Goal: Find specific page/section: Find specific page/section

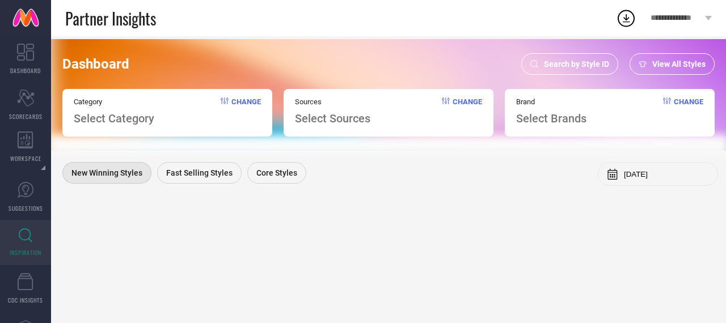
click at [559, 60] on span "Search by Style ID" at bounding box center [576, 64] width 65 height 9
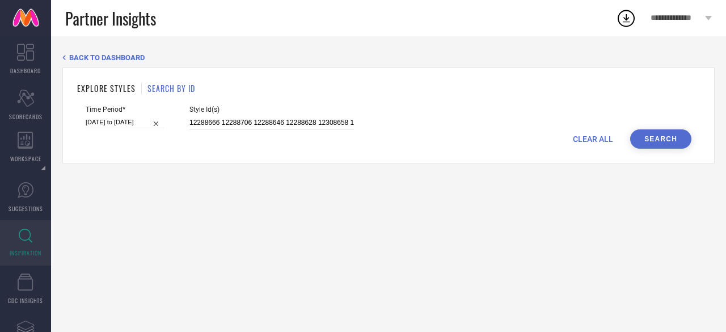
scroll to position [0, 444]
drag, startPoint x: 188, startPoint y: 124, endPoint x: 590, endPoint y: 96, distance: 402.7
click at [590, 96] on div "EXPLORE STYLES SEARCH BY ID Time Period* [DATE] to [DATE] Style Id(s) 12288666 …" at bounding box center [388, 116] width 653 height 96
paste input "8023755 16997836 30162899 31177206 12907600 26043650 11545012 16997912 27689468…"
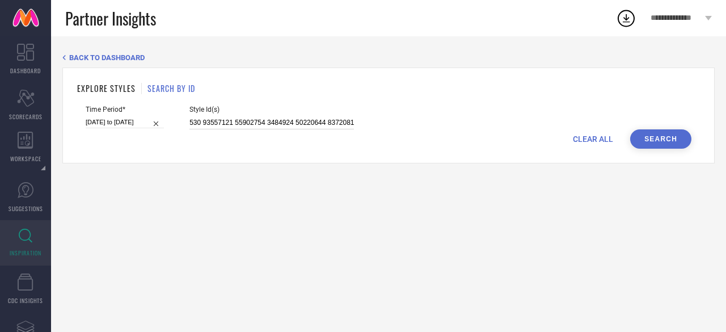
type input "8023755 16997836 30162899 31177206 12907600 26043650 11545012 16997912 27689468…"
click at [665, 145] on button "Search" at bounding box center [660, 138] width 61 height 19
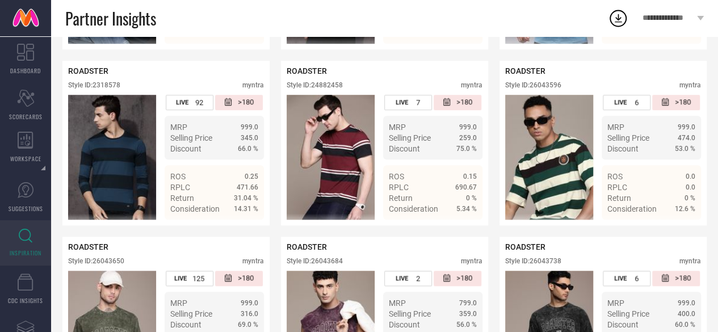
scroll to position [2566, 0]
